Goal: Entertainment & Leisure: Consume media (video, audio)

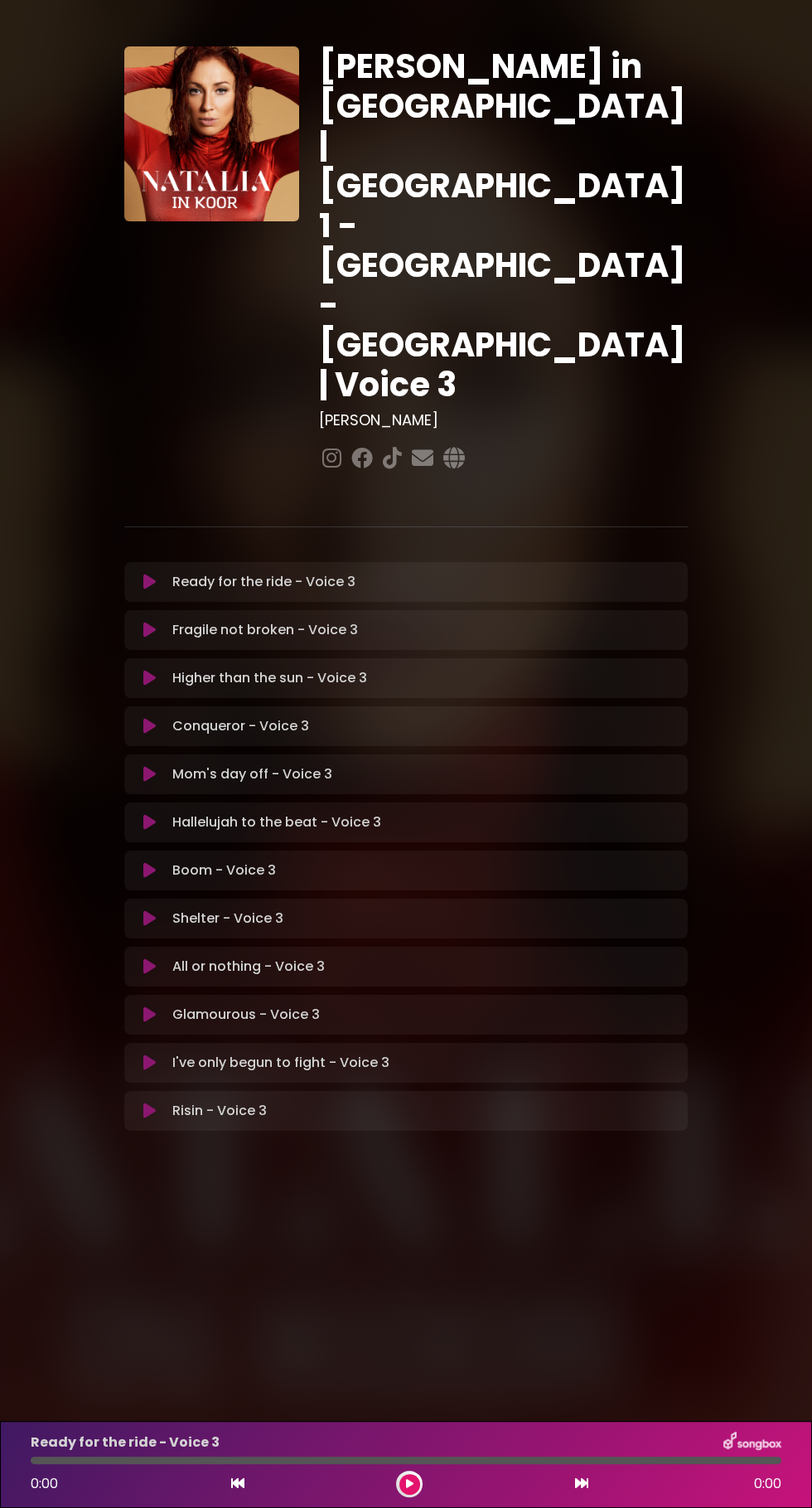
click at [165, 574] on button at bounding box center [150, 582] width 32 height 17
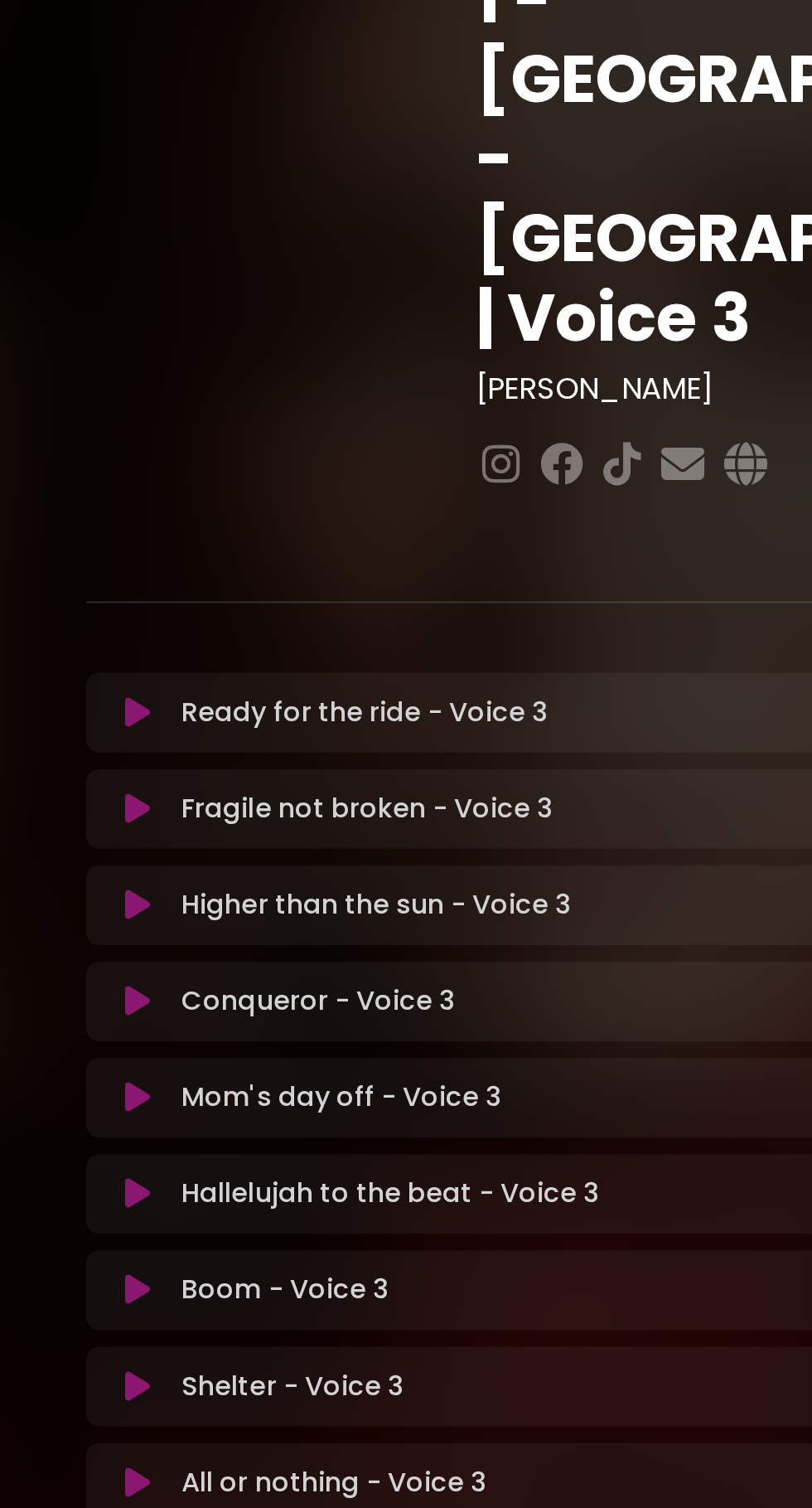
scroll to position [117, 0]
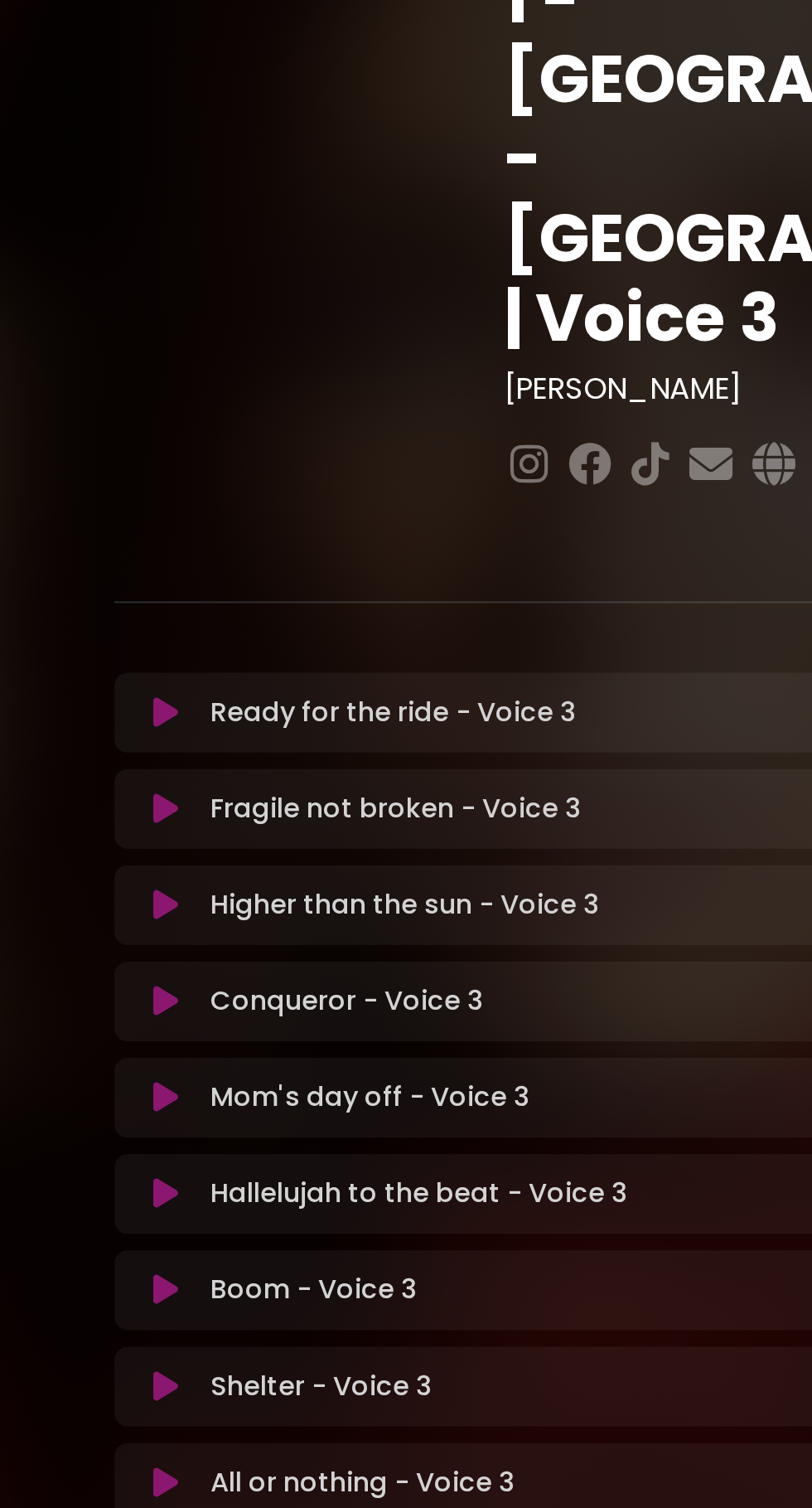
click at [155, 862] on icon at bounding box center [150, 870] width 13 height 17
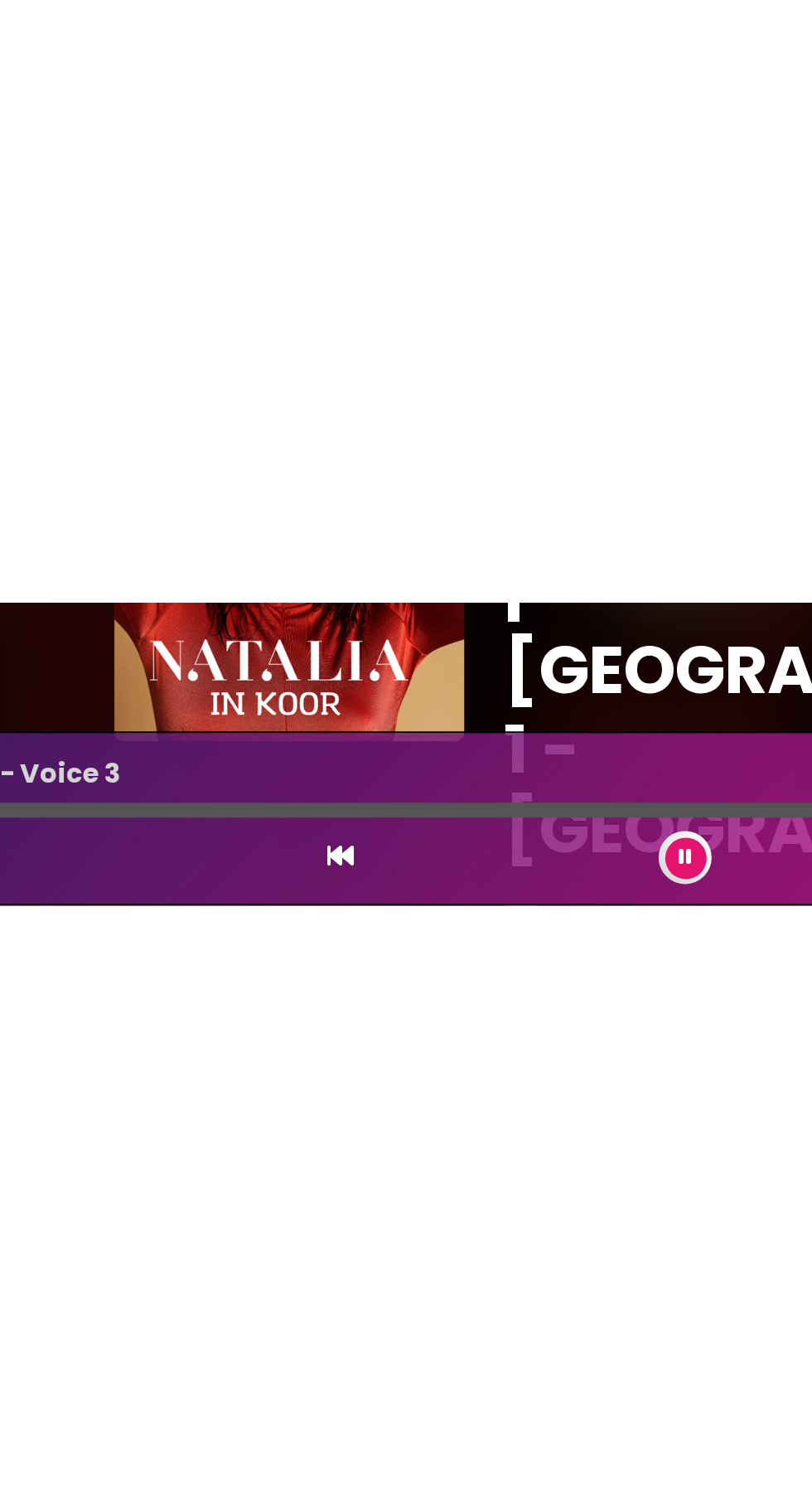
scroll to position [0, 0]
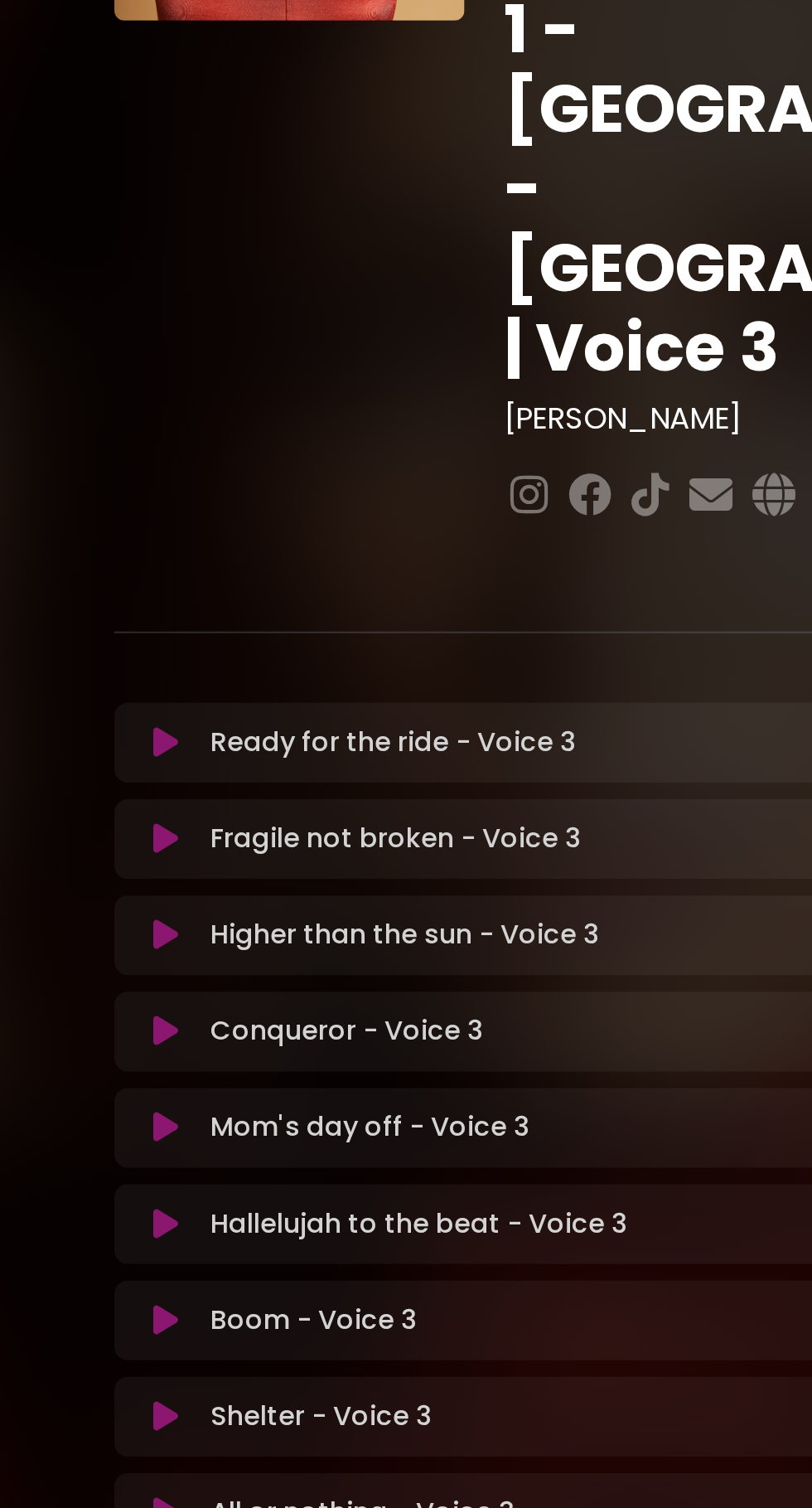
click at [154, 574] on icon at bounding box center [150, 582] width 13 height 17
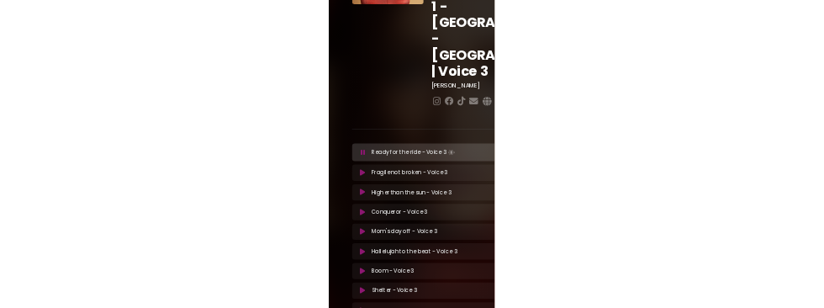
scroll to position [60, 0]
